Goal: Task Accomplishment & Management: Manage account settings

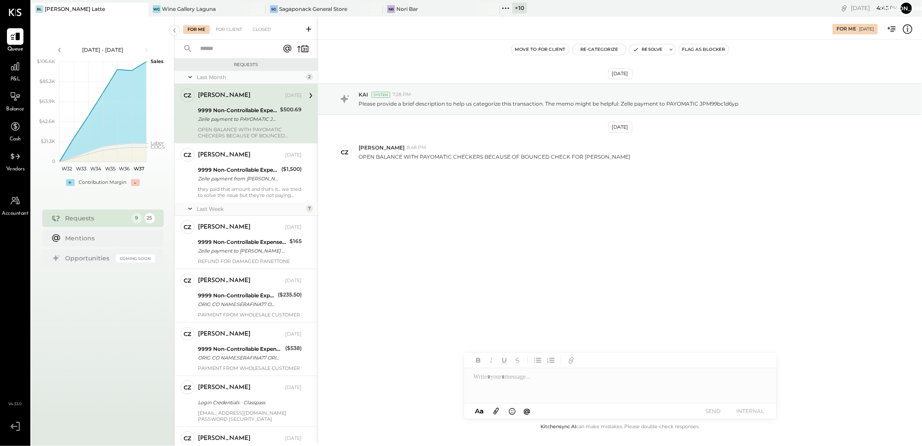
click at [65, 7] on div "[PERSON_NAME] Latte" at bounding box center [75, 8] width 60 height 7
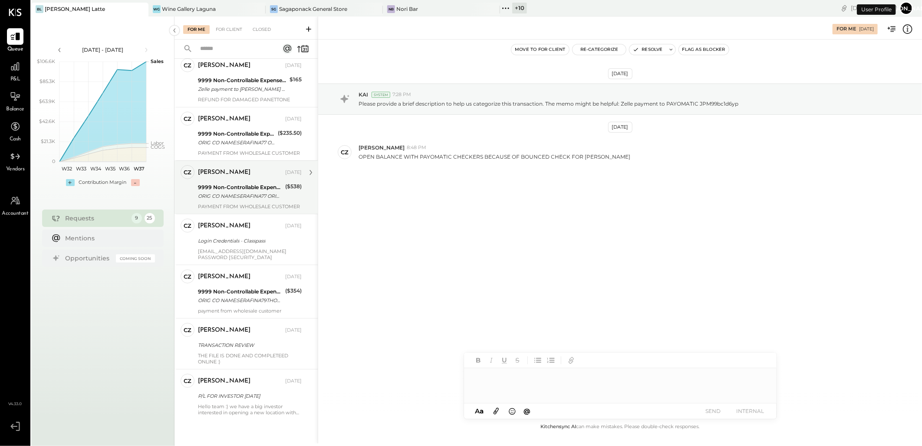
scroll to position [164, 0]
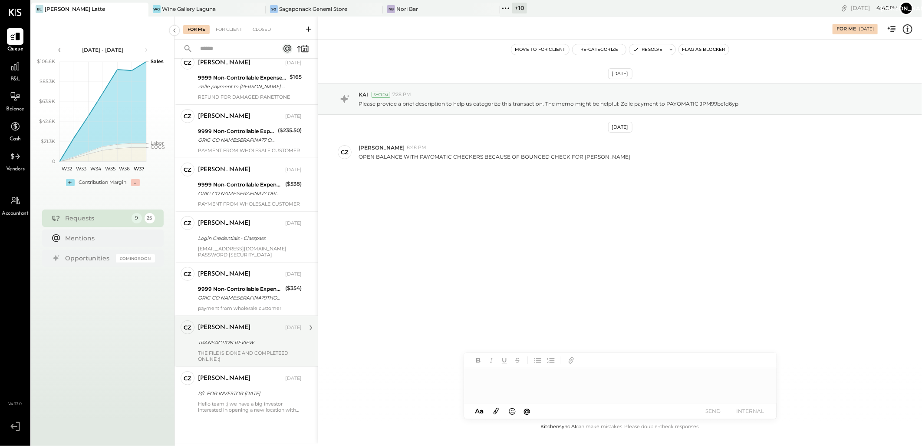
click at [254, 325] on div "[PERSON_NAME]" at bounding box center [241, 327] width 86 height 9
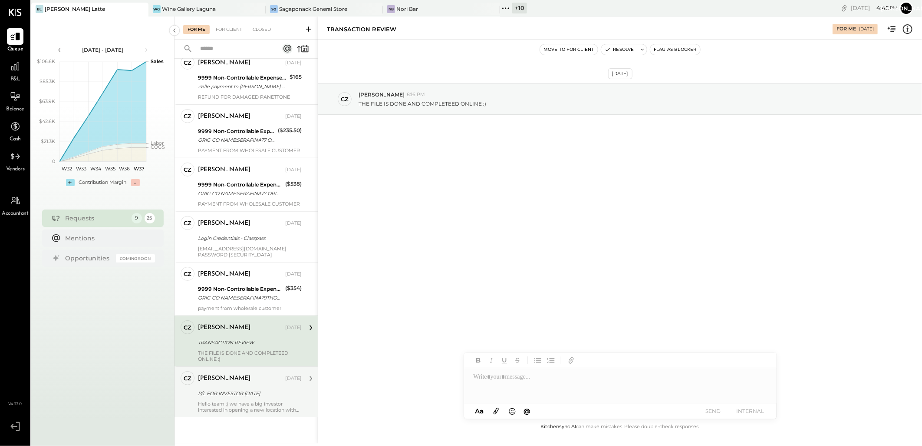
click at [262, 384] on div "[PERSON_NAME] [DATE]" at bounding box center [250, 378] width 104 height 15
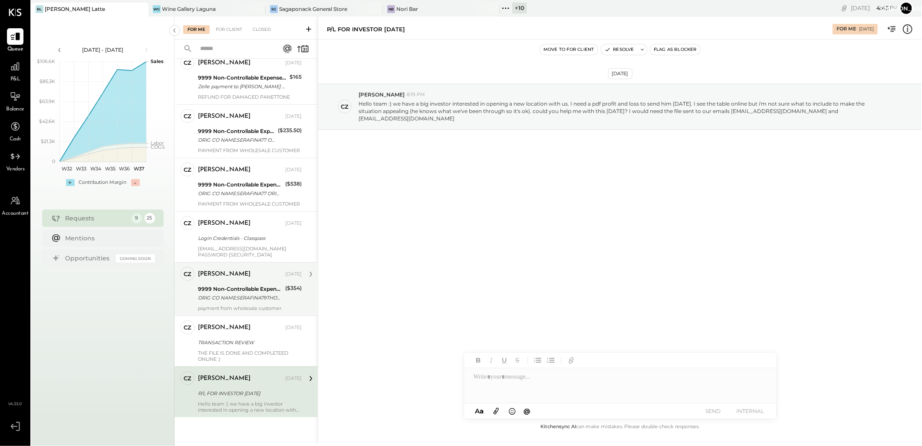
click at [230, 282] on div "[PERSON_NAME] [DATE] 9999 Non-Controllable Expenses:Other Income and Expenses:T…" at bounding box center [250, 289] width 104 height 44
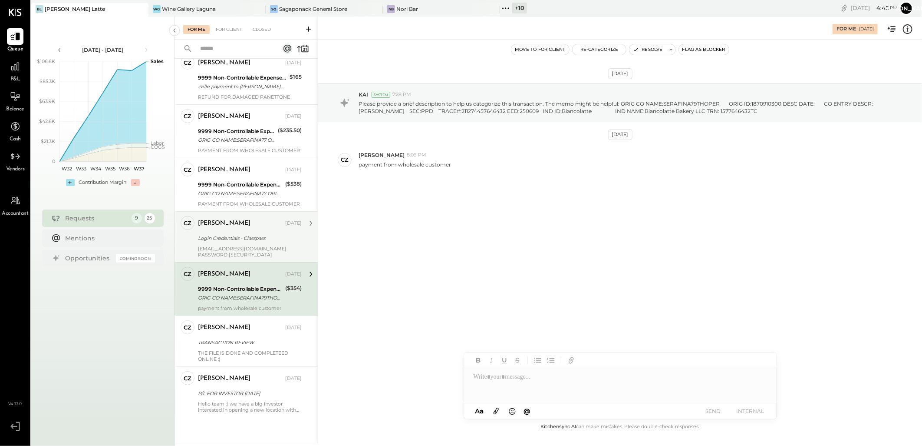
click at [228, 227] on div "[PERSON_NAME] [DATE]" at bounding box center [250, 223] width 104 height 12
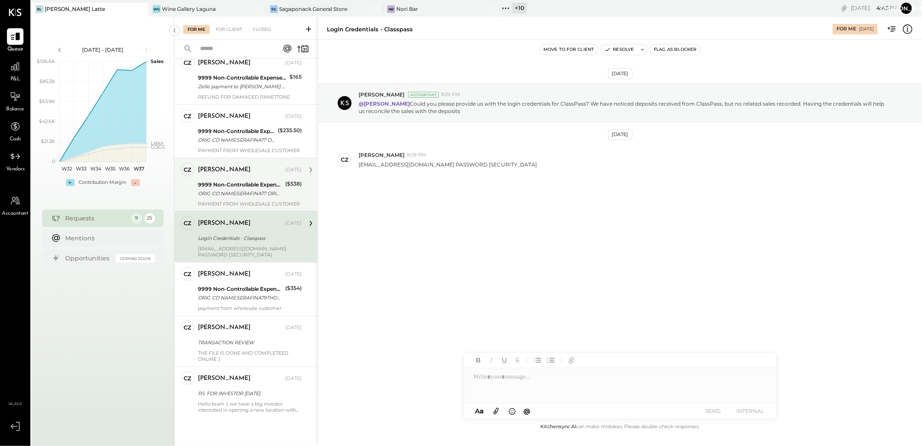
click at [235, 189] on div "ORIG CO NAME:SERAFINA77 ORIG ID:XXXXXX3684 DESC DATE: CO ENTRY DESCR:77TH SEC:P…" at bounding box center [240, 193] width 85 height 9
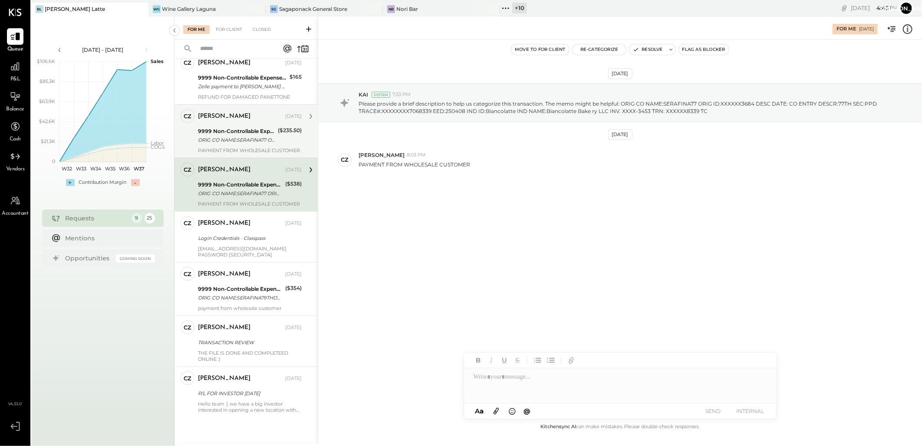
click at [244, 124] on div "[PERSON_NAME] [DATE] 9999 Non-Controllable Expenses:Other Income and Expenses:T…" at bounding box center [250, 131] width 104 height 44
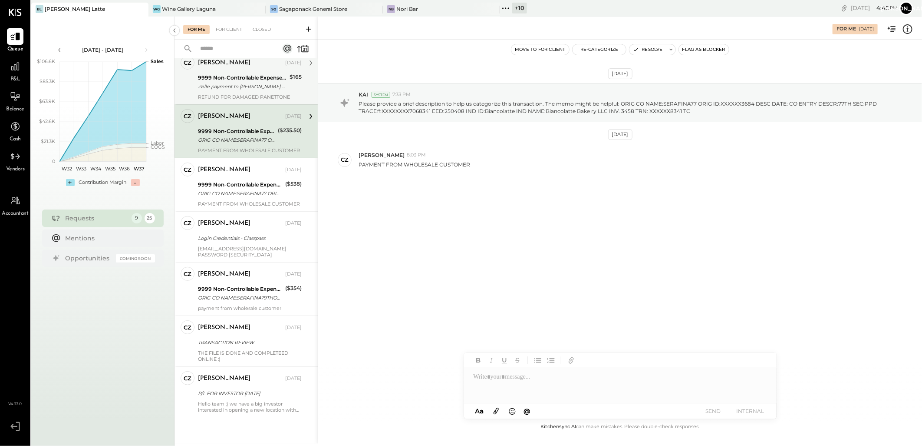
click at [248, 78] on div "9999 Non-Controllable Expenses:Other Income and Expenses:To Be Classified" at bounding box center [242, 77] width 89 height 9
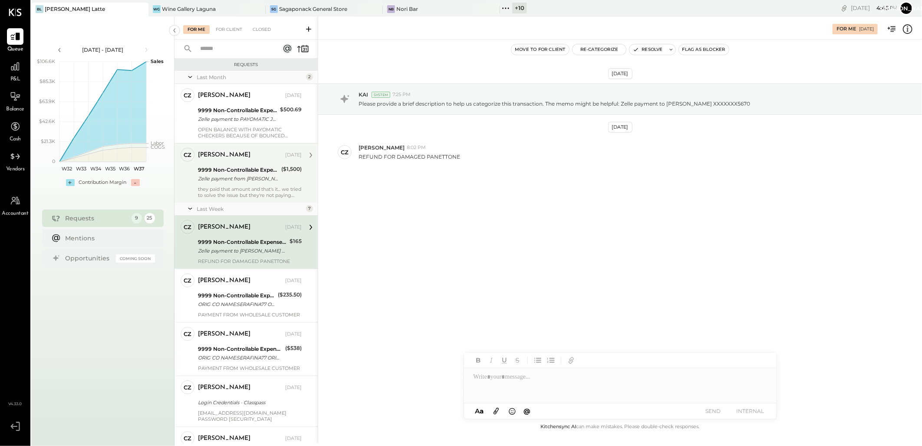
click at [229, 180] on div "Zelle payment from [PERSON_NAME] FOODS INC. 25074832983" at bounding box center [238, 178] width 81 height 9
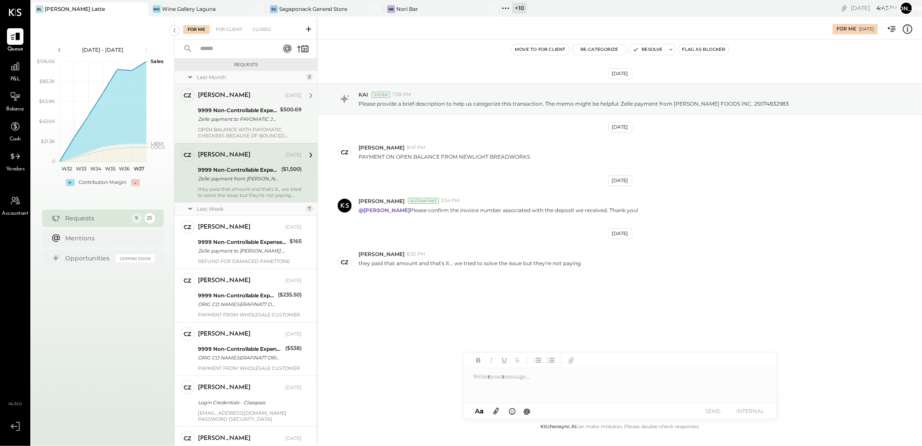
click at [245, 116] on div "Zelle payment to PAYOMATIC JPM99bc1d6yp" at bounding box center [237, 119] width 79 height 9
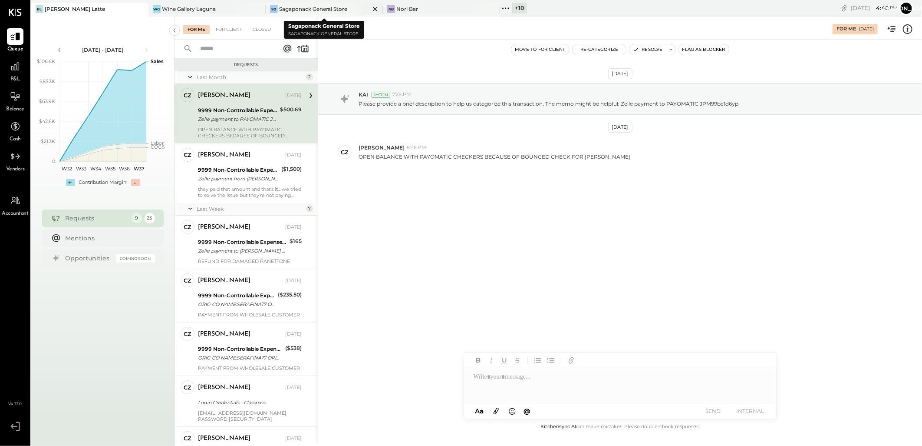
click at [305, 7] on div "Sagaponack General Store" at bounding box center [313, 8] width 68 height 7
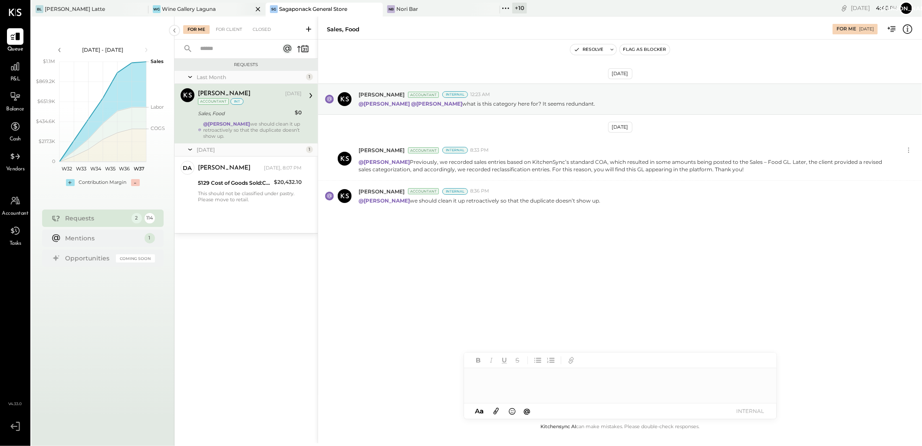
click at [199, 3] on div "WG Wine Gallery Laguna" at bounding box center [207, 10] width 117 height 14
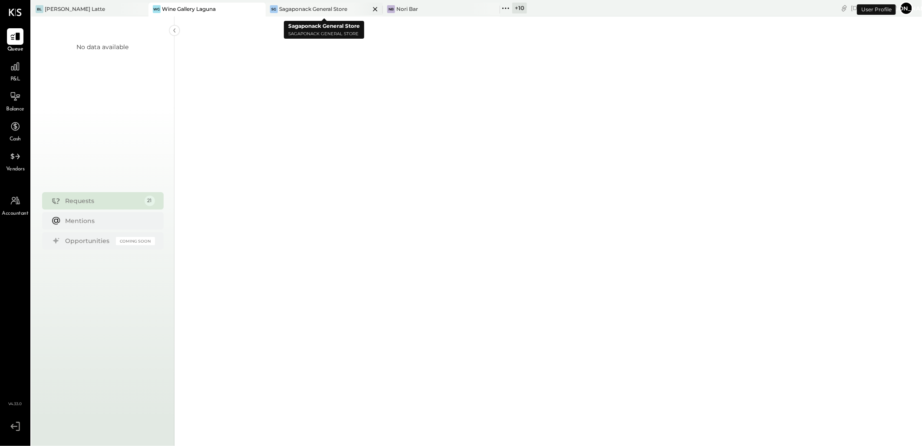
click at [322, 11] on div "Sagaponack General Store" at bounding box center [313, 8] width 68 height 7
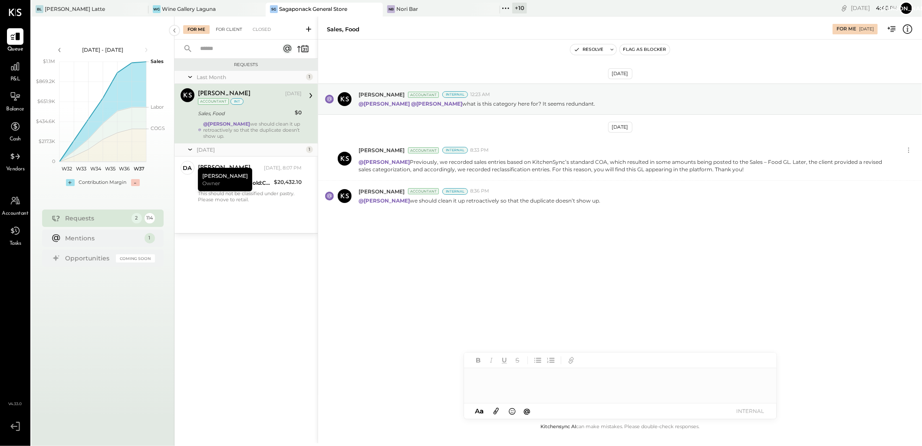
click at [237, 31] on div "For Client" at bounding box center [229, 29] width 35 height 9
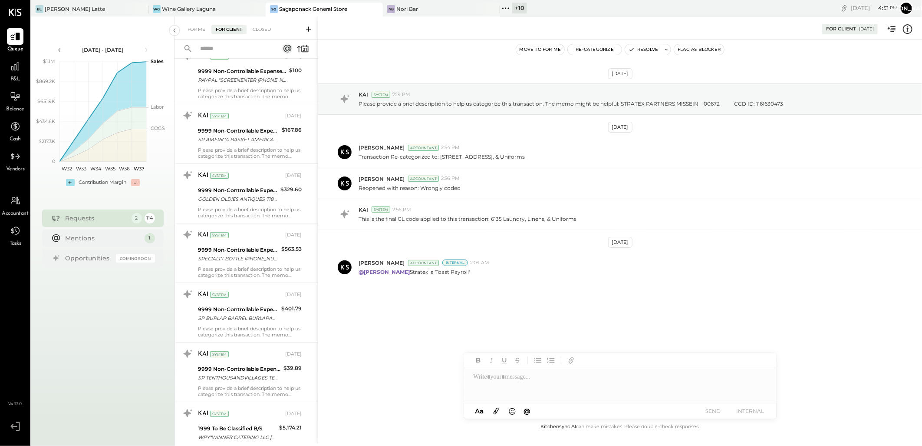
scroll to position [2123, 0]
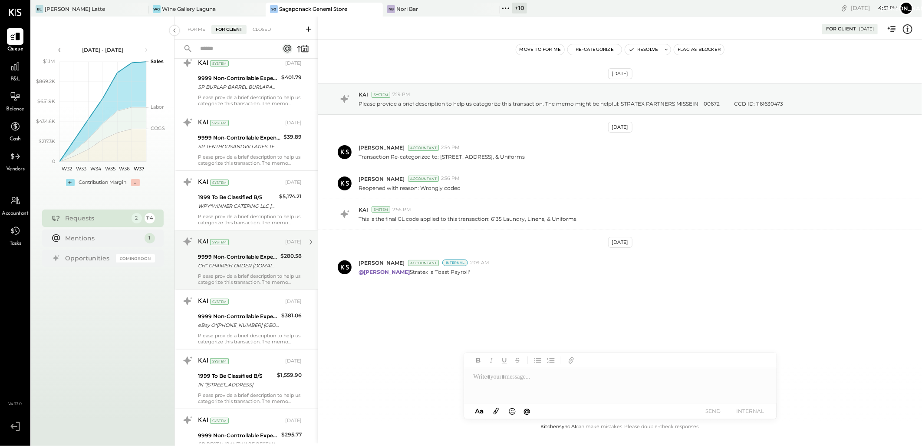
click at [252, 270] on div "CH* CHAIRISH ORDER [DOMAIN_NAME] CA" at bounding box center [238, 265] width 80 height 9
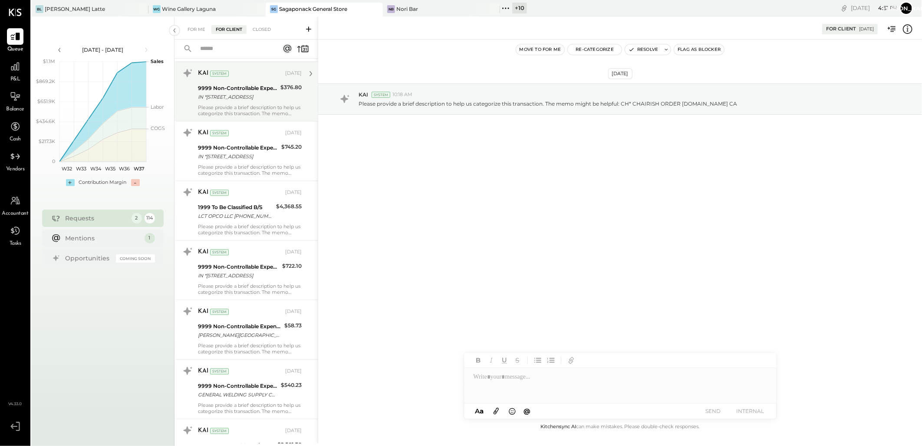
scroll to position [3185, 0]
click at [198, 26] on div "For Me" at bounding box center [196, 29] width 26 height 9
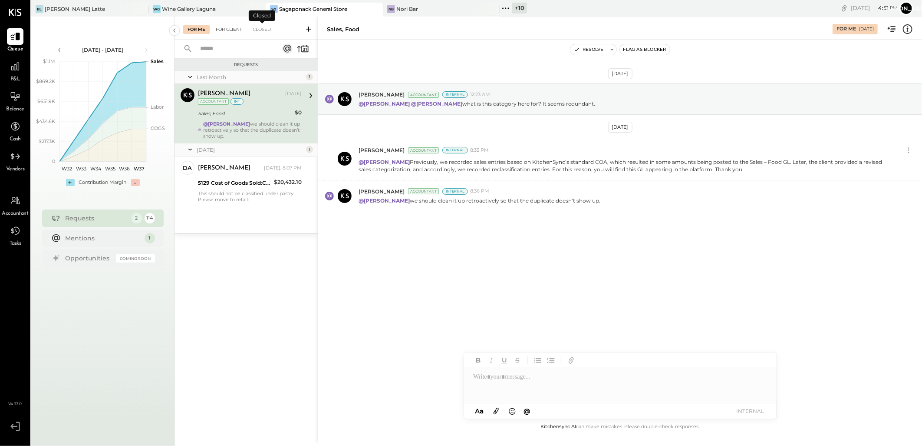
click at [243, 31] on div "For Client" at bounding box center [229, 29] width 35 height 9
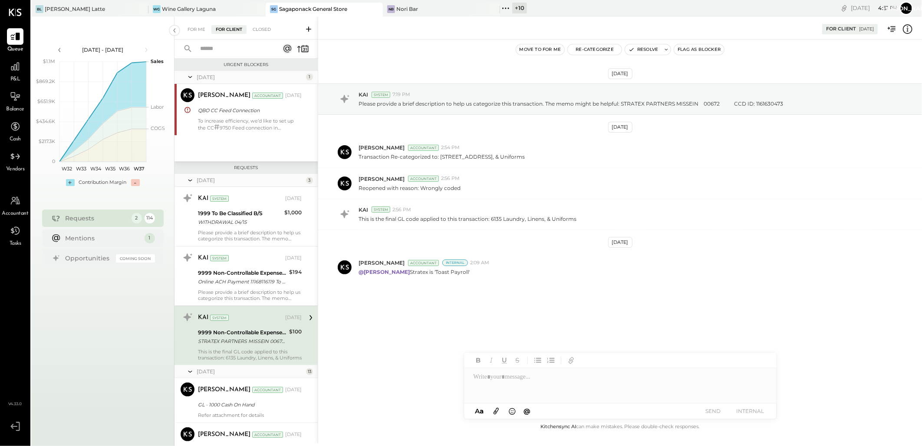
scroll to position [84, 0]
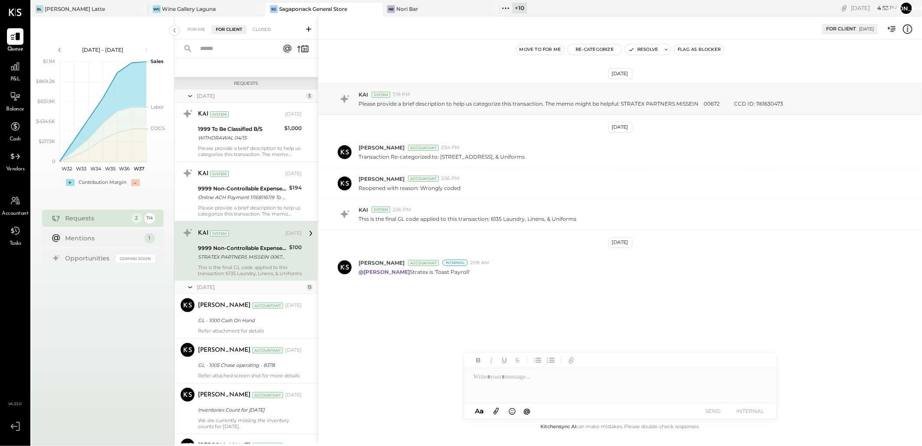
click at [517, 7] on div "+ 10" at bounding box center [519, 8] width 15 height 11
click at [106, 6] on div "[PERSON_NAME] Latte" at bounding box center [83, 9] width 104 height 8
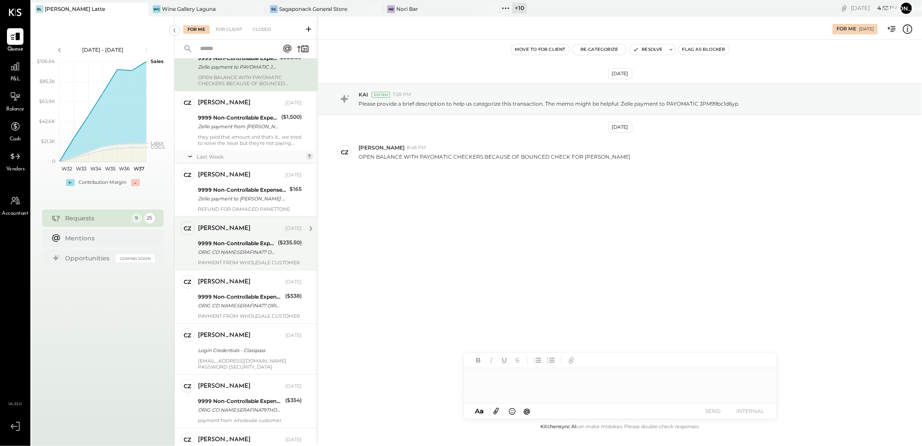
scroll to position [145, 0]
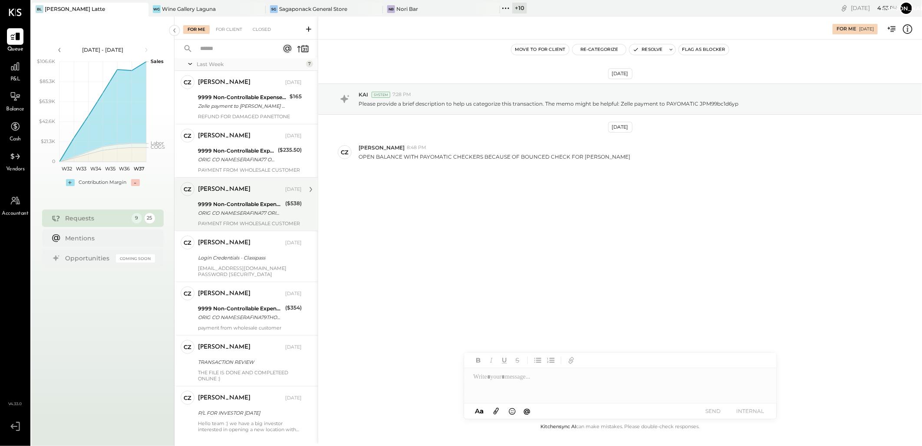
click at [235, 204] on div "9999 Non-Controllable Expenses:Other Income and Expenses:To Be Classified" at bounding box center [240, 204] width 85 height 9
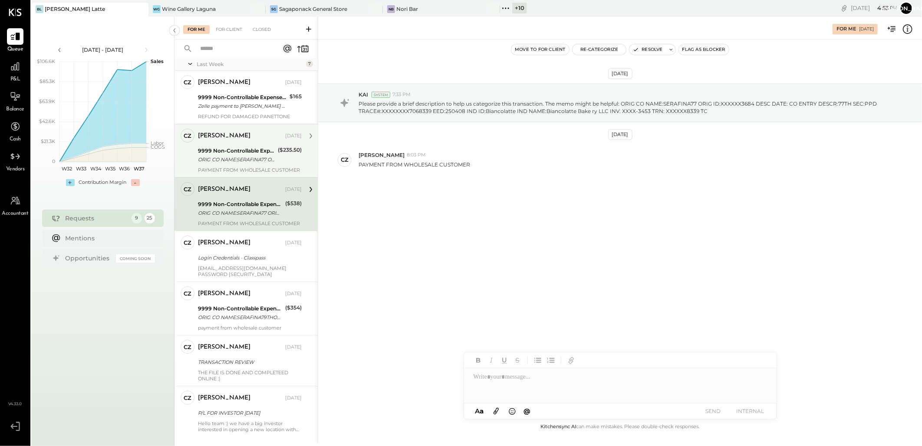
click at [238, 168] on div "PAYMENT FROM WHOLESALE CUSTOMER" at bounding box center [250, 170] width 104 height 6
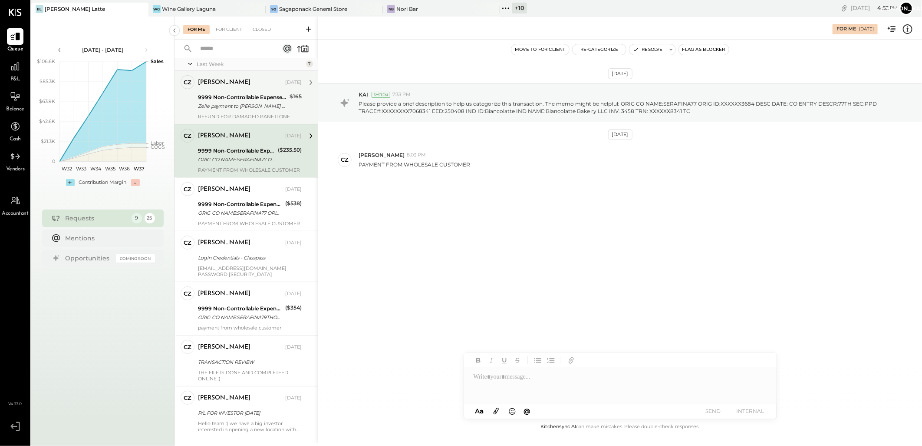
click at [239, 105] on div "Zelle payment to [PERSON_NAME] XXXXXXX5670" at bounding box center [242, 106] width 89 height 9
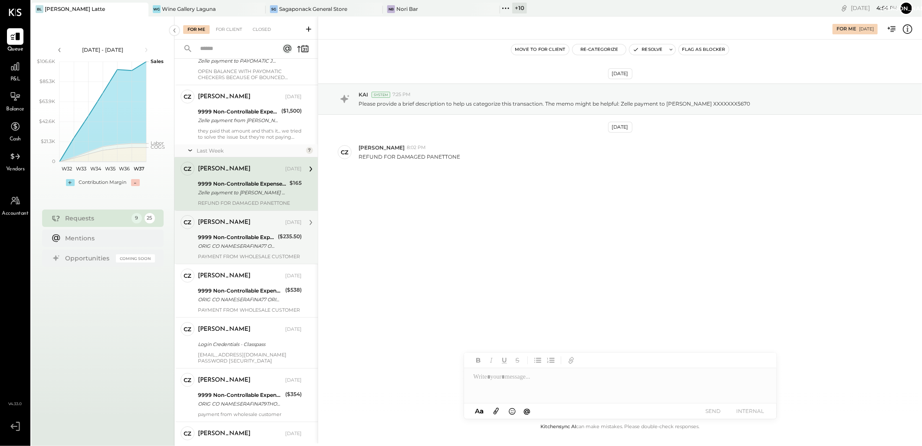
scroll to position [48, 0]
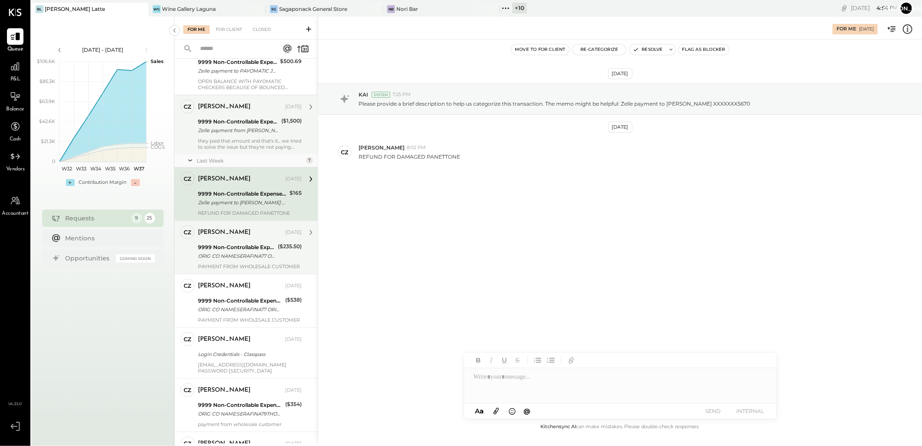
click at [240, 144] on div "they paid that amount and that's it... we tried to solve the issue but they're …" at bounding box center [250, 144] width 104 height 12
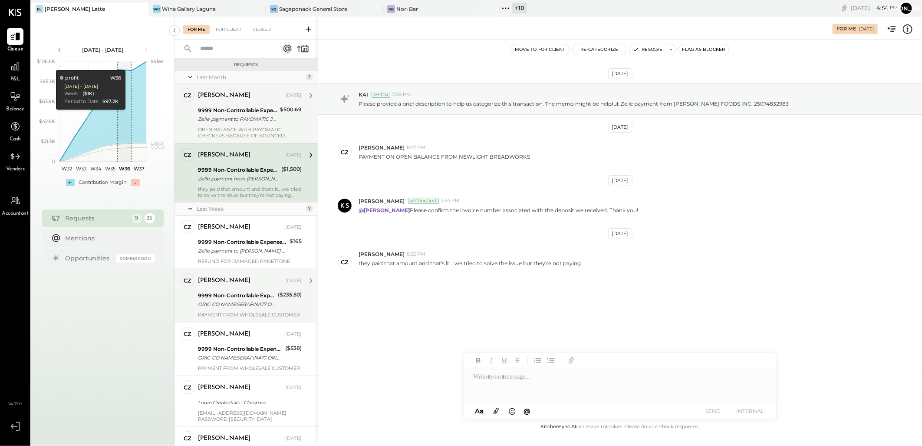
click at [227, 106] on div "9999 Non-Controllable Expenses:Other Income and Expenses:To Be Classified" at bounding box center [237, 110] width 79 height 9
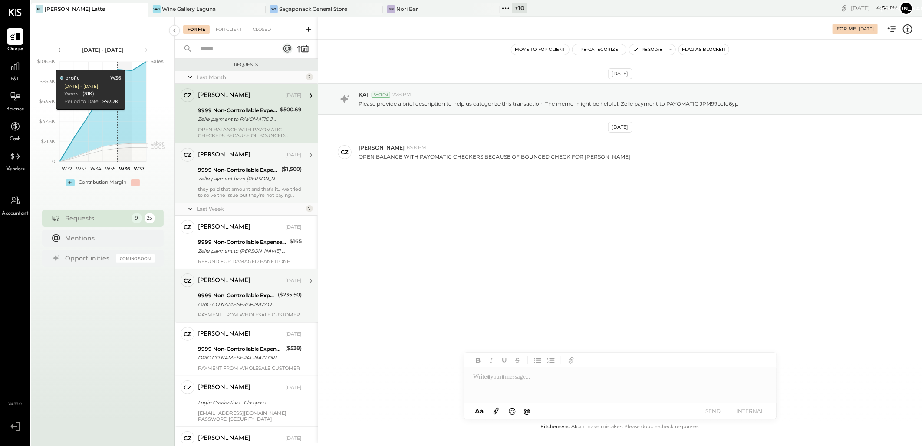
click at [235, 188] on div "they paid that amount and that's it... we tried to solve the issue but they're …" at bounding box center [250, 192] width 104 height 12
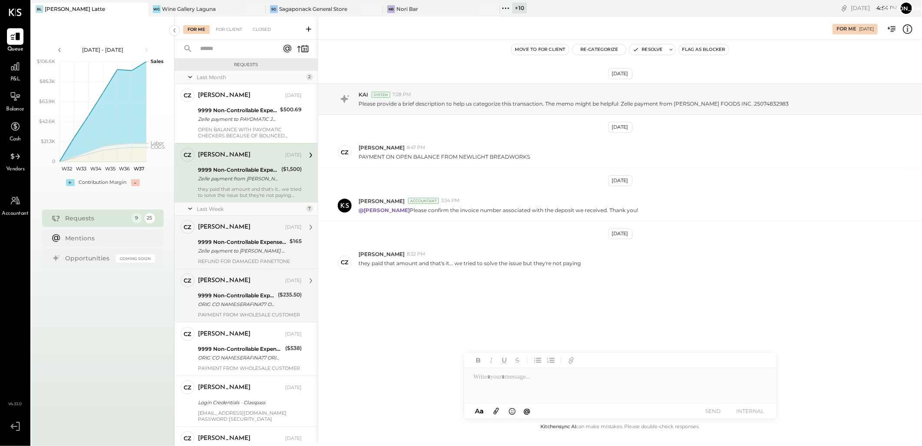
click at [265, 252] on div "Zelle payment to [PERSON_NAME] XXXXXXX5670" at bounding box center [242, 250] width 89 height 9
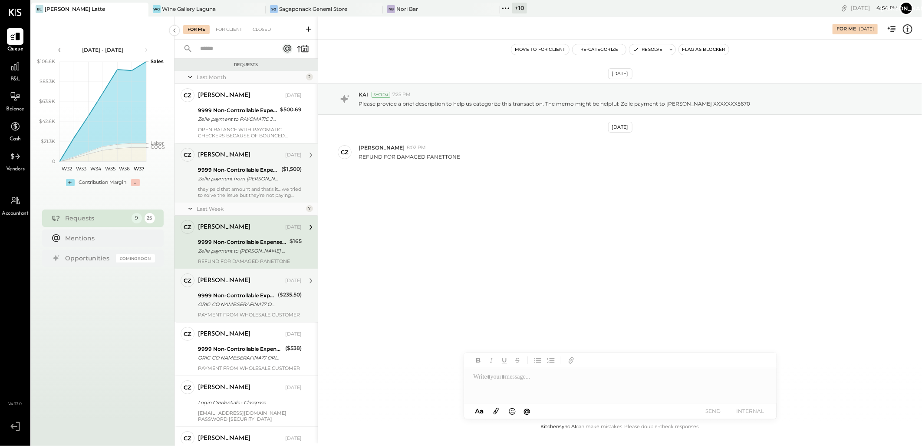
click at [237, 302] on div "ORIG CO NAME:SERAFINA77 ORIG ID:XXXXXX3684 DESC DATE: CO ENTRY DESCR:77TH SEC:P…" at bounding box center [236, 304] width 77 height 9
